Goal: Task Accomplishment & Management: Use online tool/utility

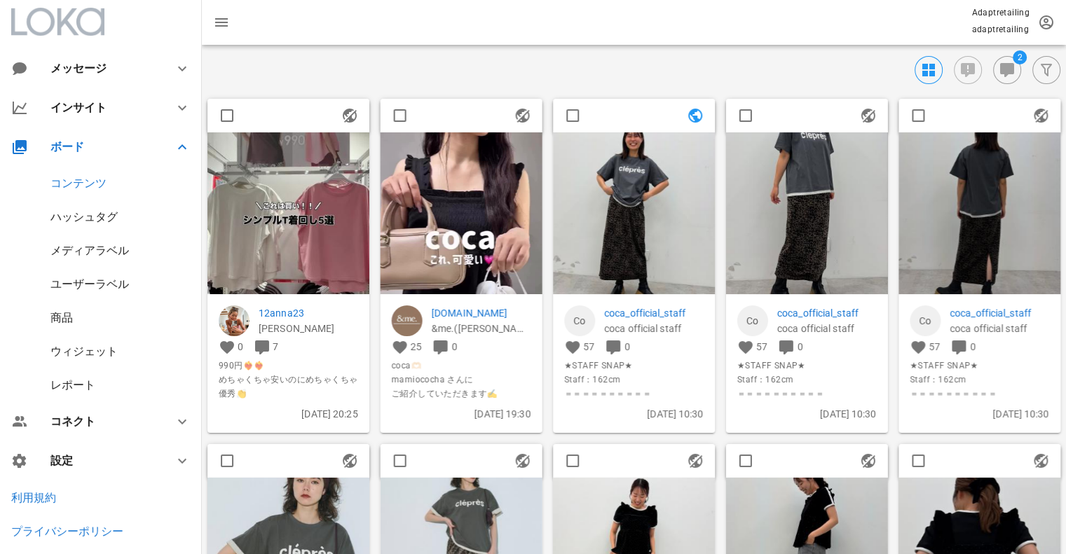
click at [90, 216] on div "ハッシュタグ" at bounding box center [83, 216] width 67 height 13
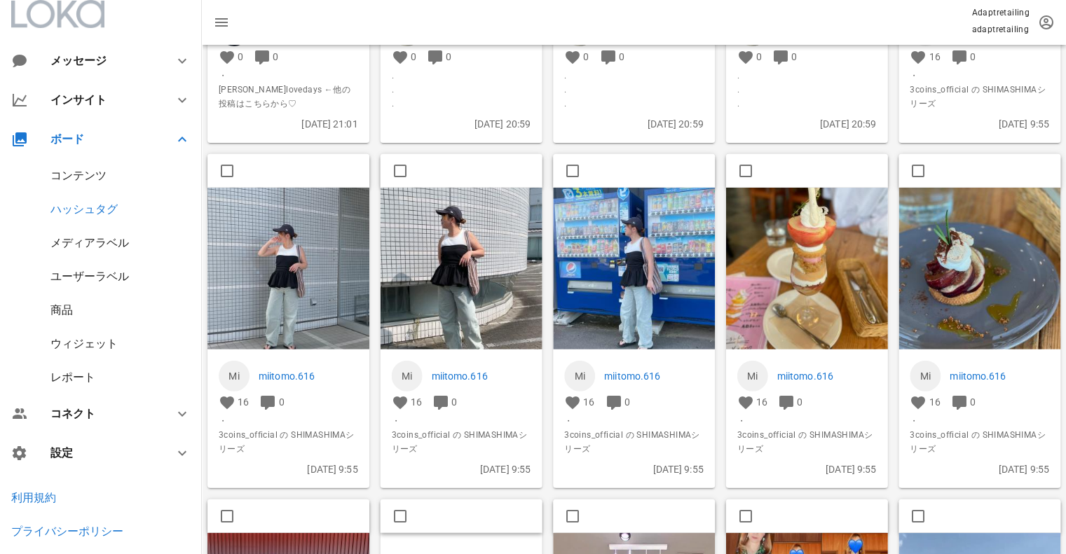
scroll to position [10, 0]
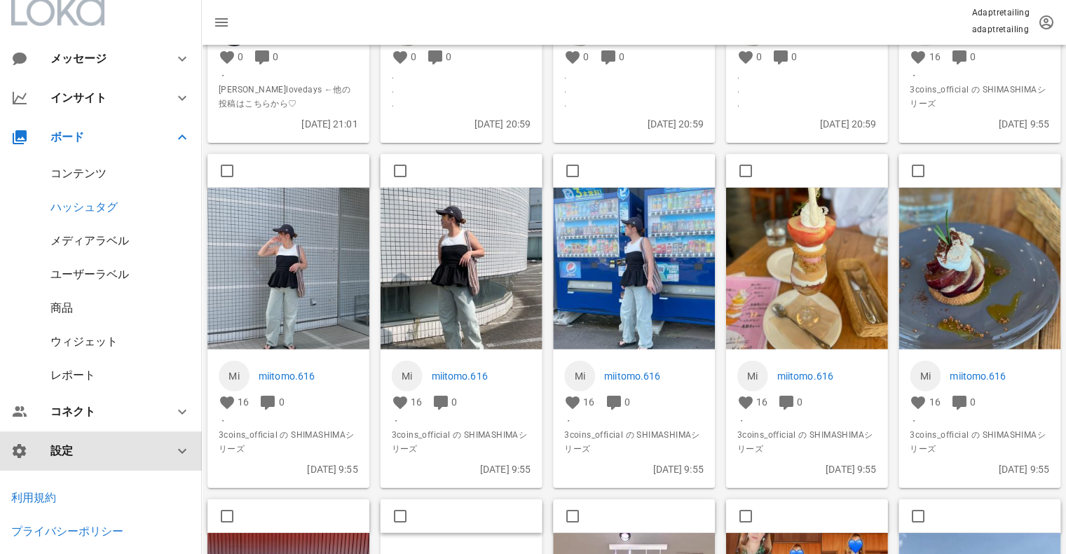
click at [174, 458] on icon at bounding box center [182, 451] width 17 height 17
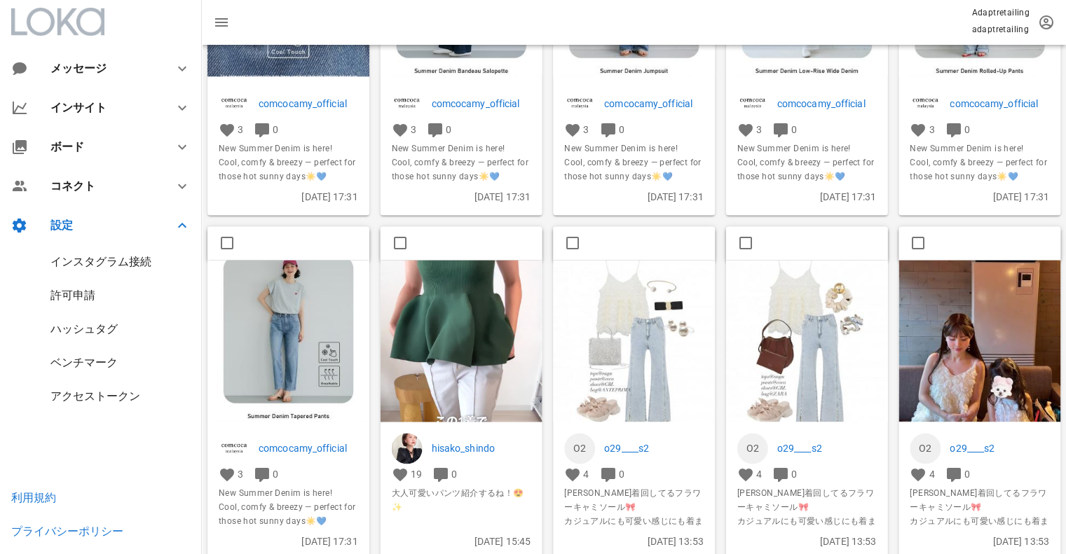
scroll to position [2360, 0]
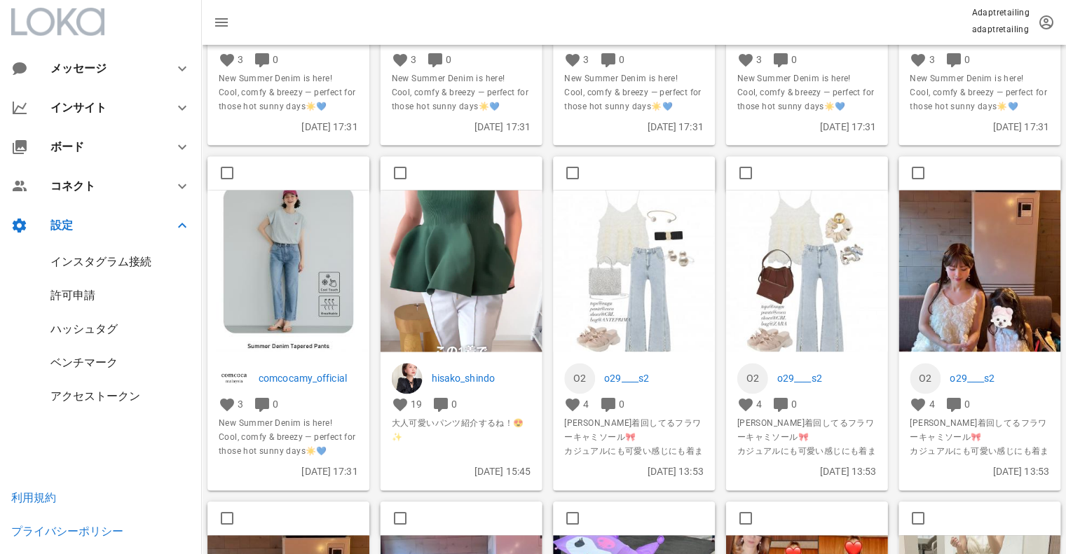
click at [444, 238] on img at bounding box center [461, 333] width 162 height 287
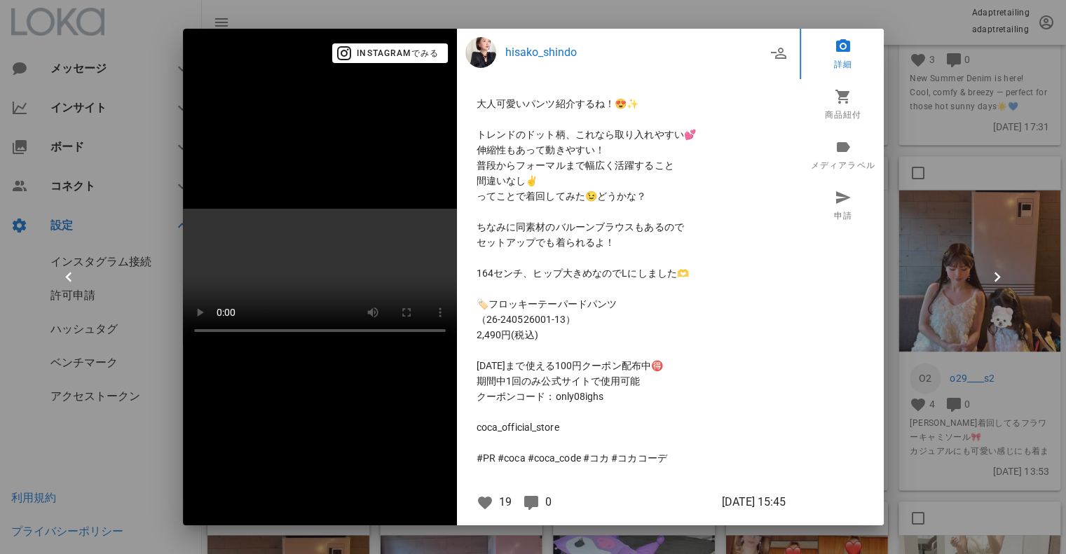
click at [924, 58] on div at bounding box center [533, 277] width 1066 height 554
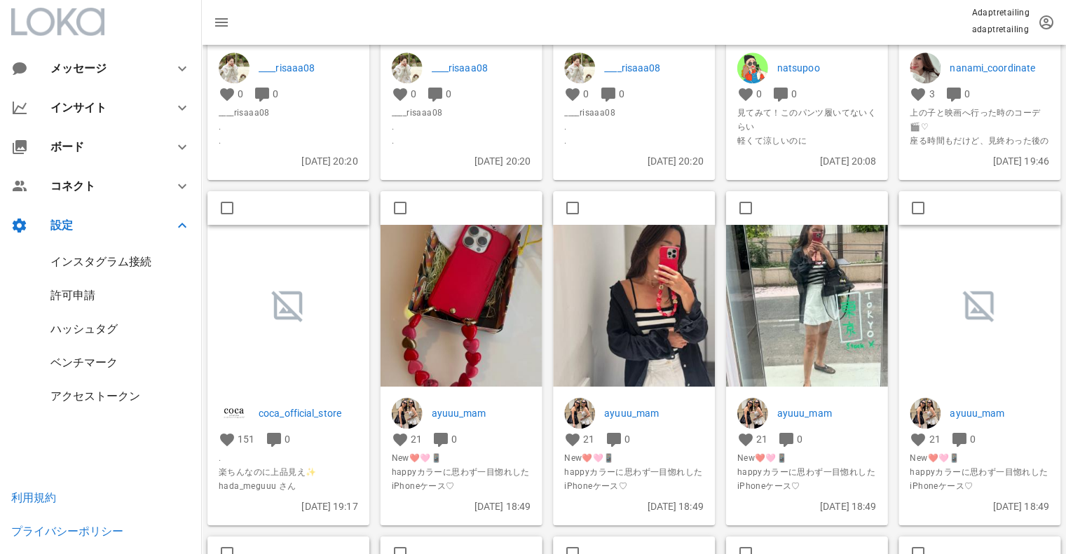
scroll to position [3761, 0]
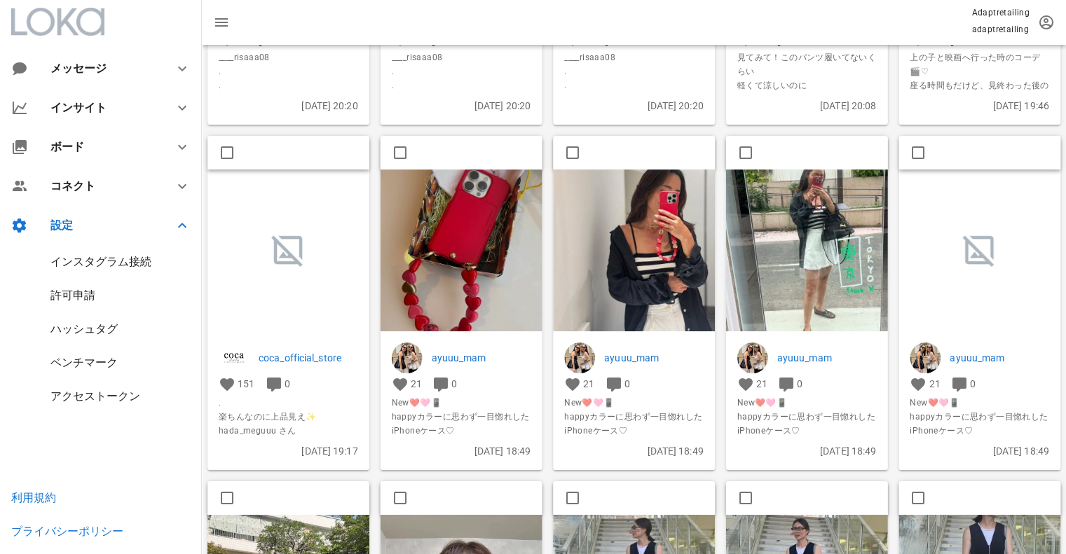
click at [81, 392] on div "アクセストークン" at bounding box center [95, 396] width 90 height 13
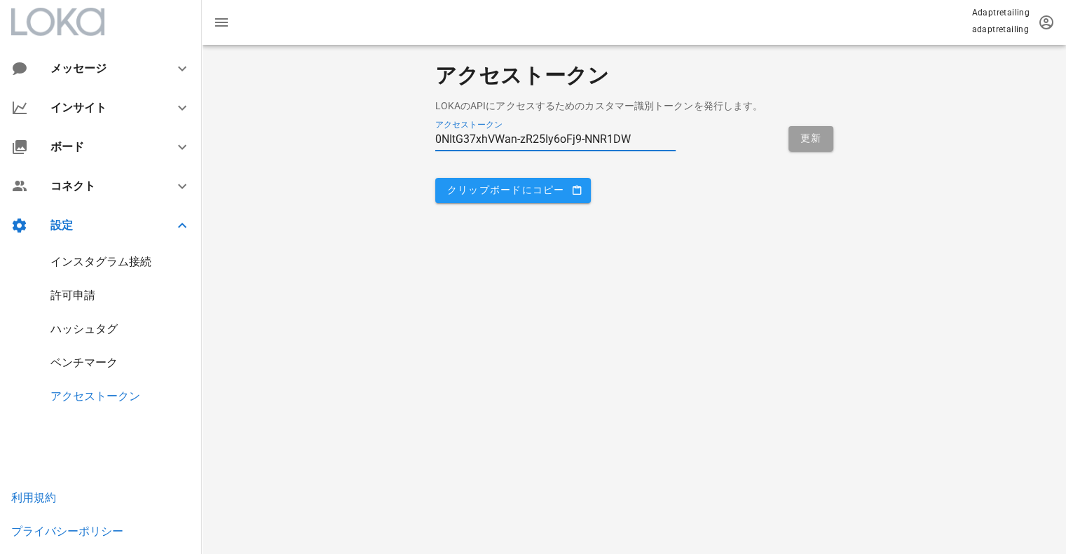
click at [555, 135] on input "0NItG37xhVWan-zR25Iy6oFj9-NNR1DW" at bounding box center [555, 139] width 241 height 22
click at [645, 135] on input "0NItG37xhVWan-zR25Iy6oFj9-NNR1DW" at bounding box center [555, 139] width 241 height 22
click at [638, 174] on div "クリップボードにコピー" at bounding box center [634, 191] width 415 height 42
click at [95, 264] on div "インスタグラム接続" at bounding box center [100, 261] width 101 height 13
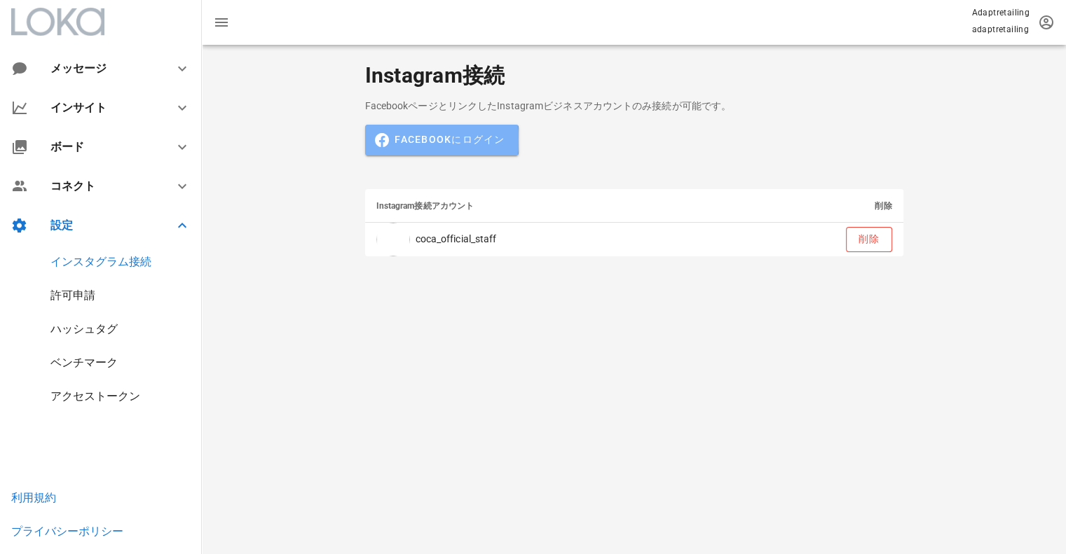
click at [468, 140] on span "Facebookにログイン" at bounding box center [441, 140] width 126 height 13
